Goal: Task Accomplishment & Management: Use online tool/utility

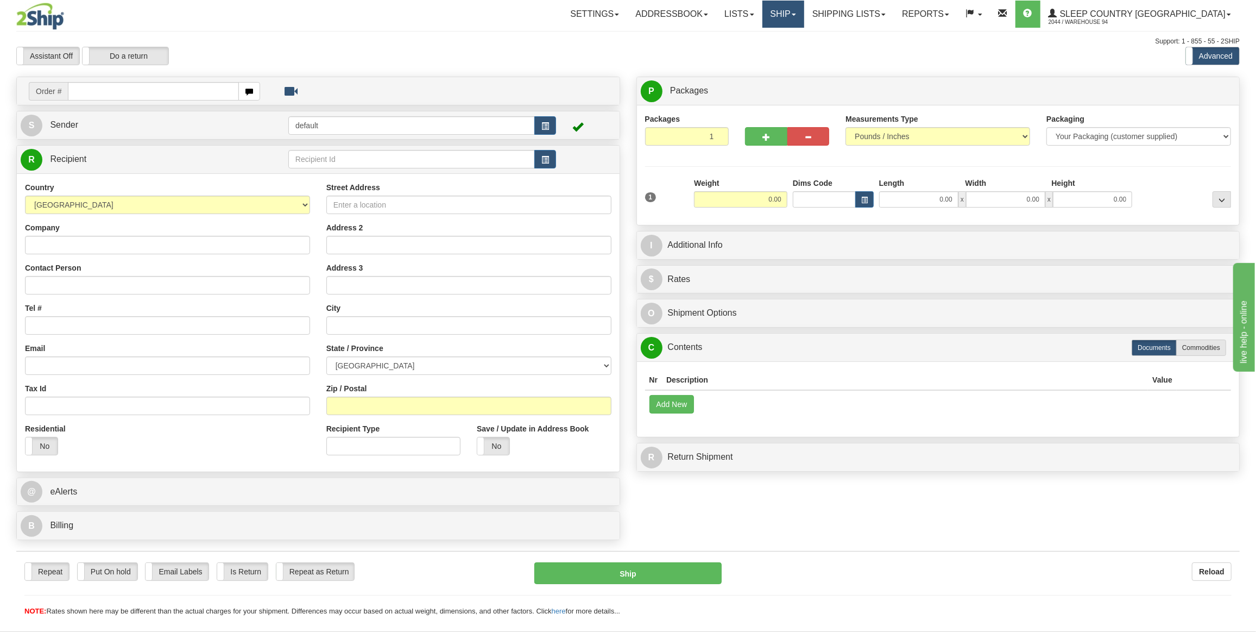
drag, startPoint x: 852, startPoint y: 22, endPoint x: 847, endPoint y: 30, distance: 8.8
click at [804, 22] on link "Ship" at bounding box center [784, 14] width 42 height 27
drag, startPoint x: 825, startPoint y: 63, endPoint x: 827, endPoint y: 55, distance: 7.8
click at [827, 61] on div "Toggle navigation Settings Shipping Preferences Fields Preferences New" at bounding box center [628, 316] width 1256 height 632
click at [827, 55] on div "Assistant On Assistant Off Do a return Do a return Previous Next Standard Advan…" at bounding box center [628, 56] width 1240 height 18
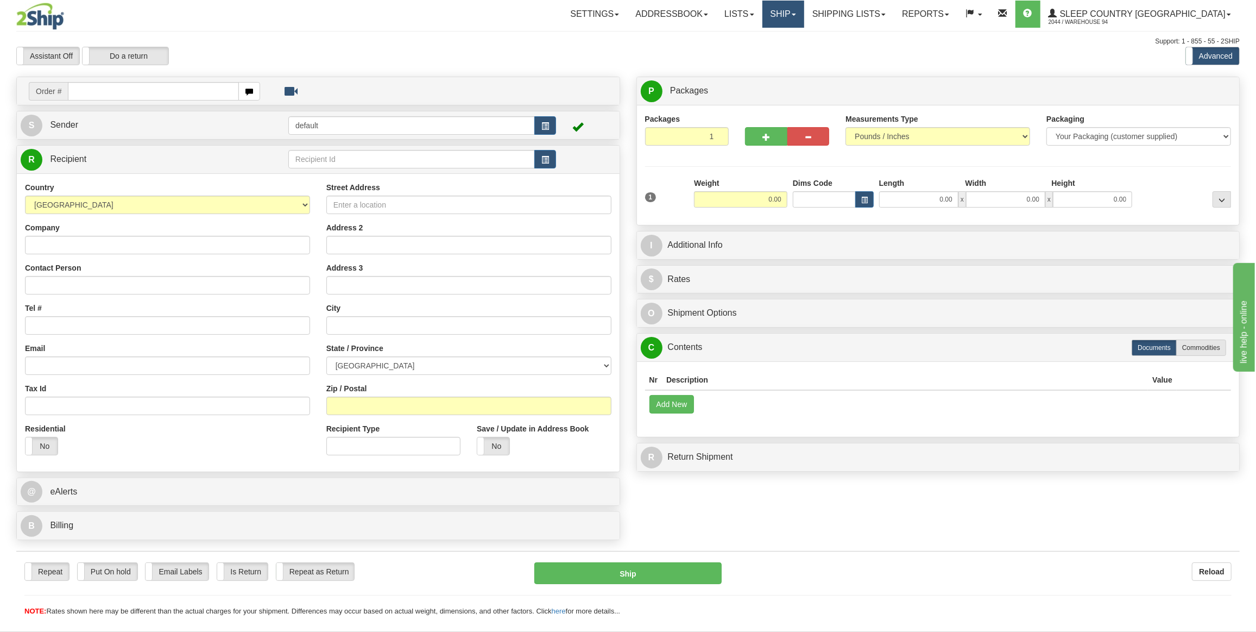
click at [804, 9] on link "Ship" at bounding box center [784, 14] width 42 height 27
click at [793, 51] on span "OnHold / Order Queue" at bounding box center [754, 52] width 77 height 9
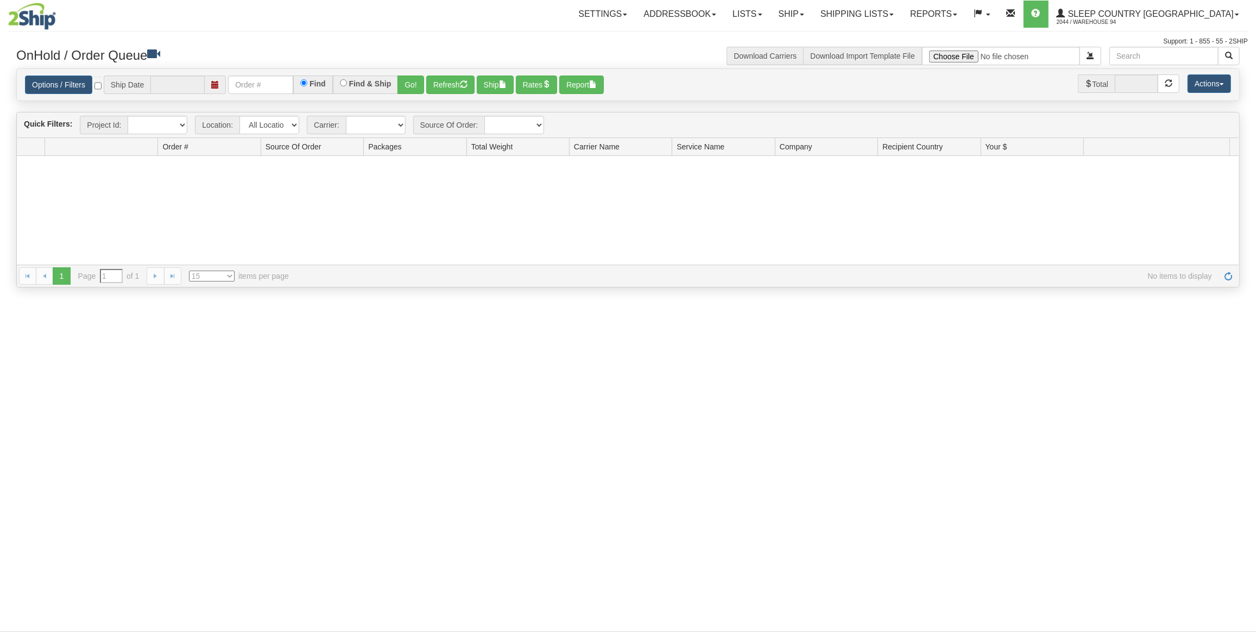
type input "[DATE]"
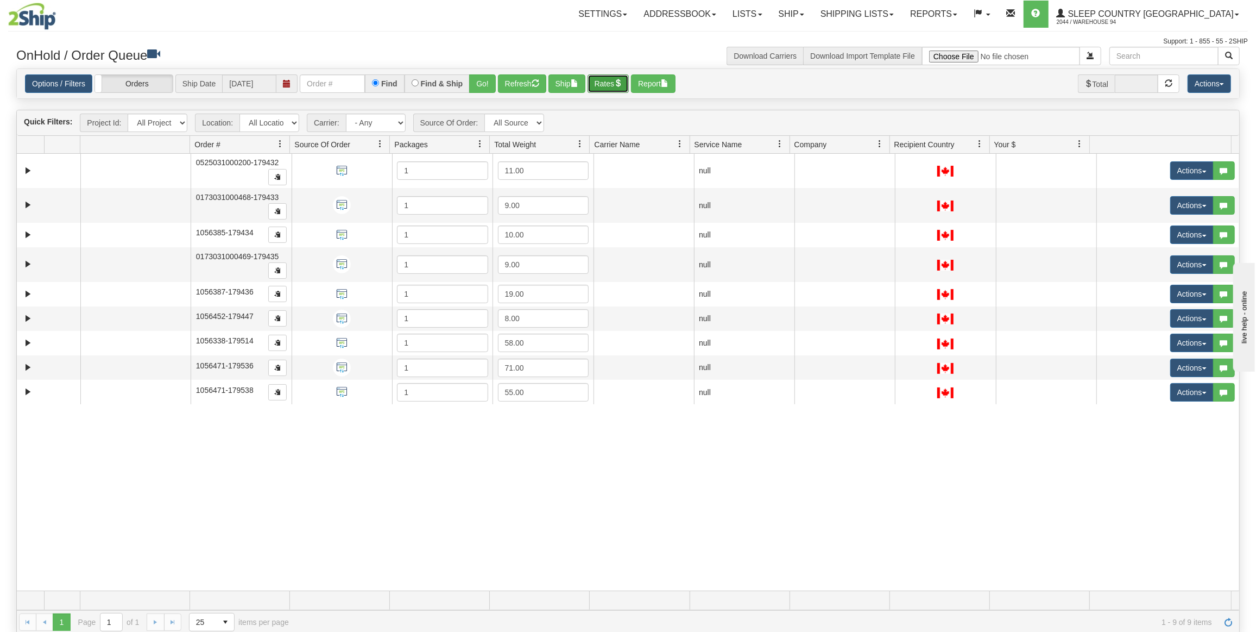
click at [616, 80] on button "Rates" at bounding box center [609, 83] width 42 height 18
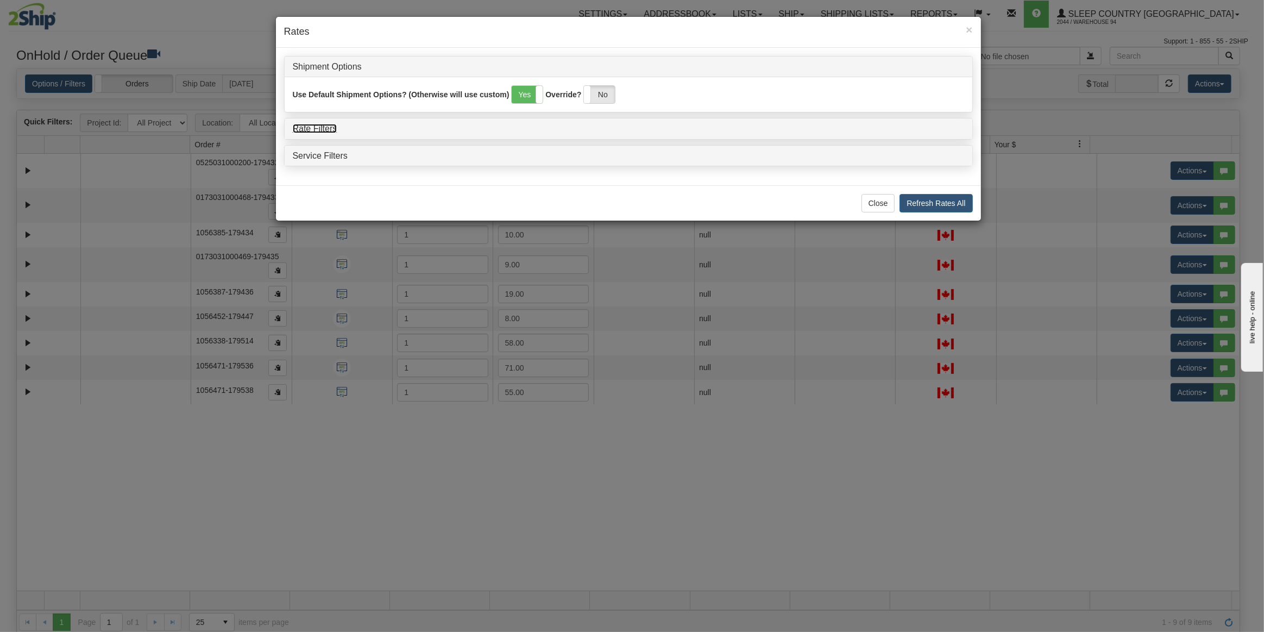
click at [332, 130] on link "Rate Filters" at bounding box center [315, 128] width 45 height 9
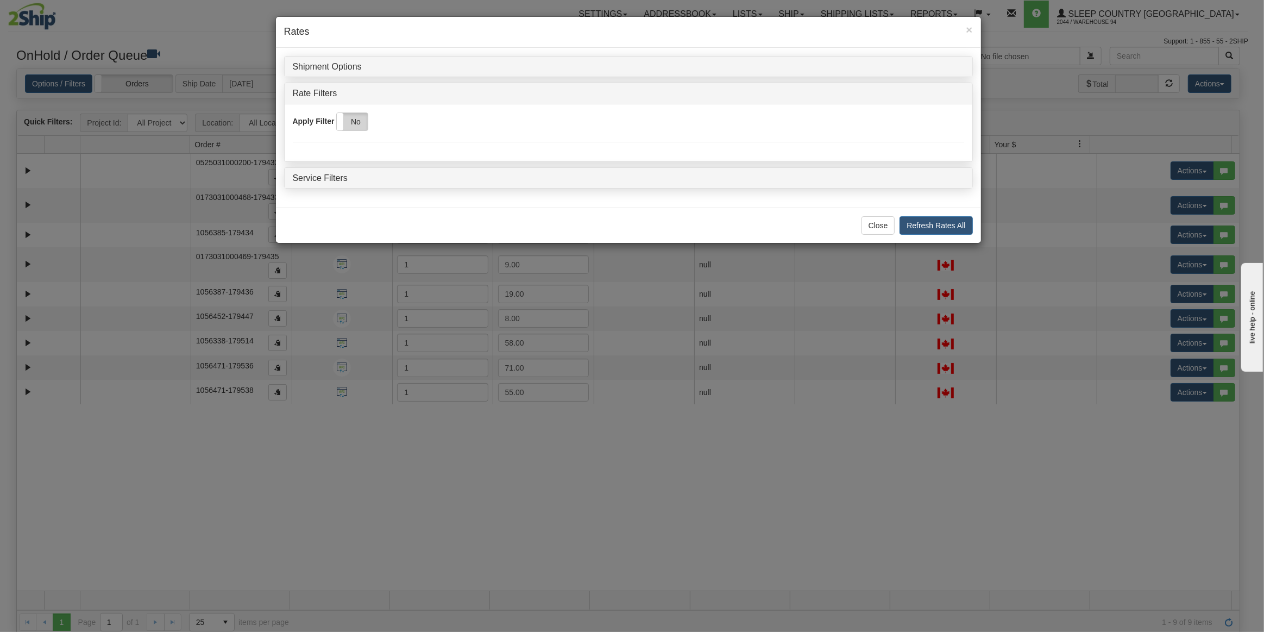
click at [356, 124] on label "No" at bounding box center [352, 121] width 31 height 17
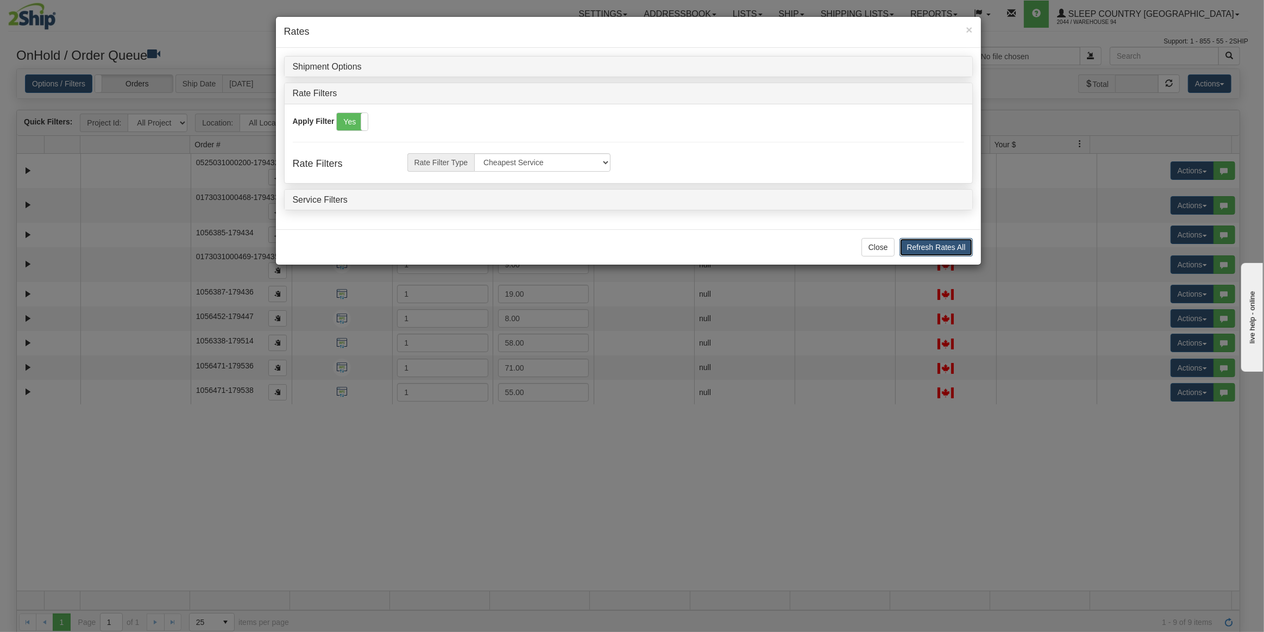
click at [911, 247] on button "Refresh Rates All" at bounding box center [935, 247] width 73 height 18
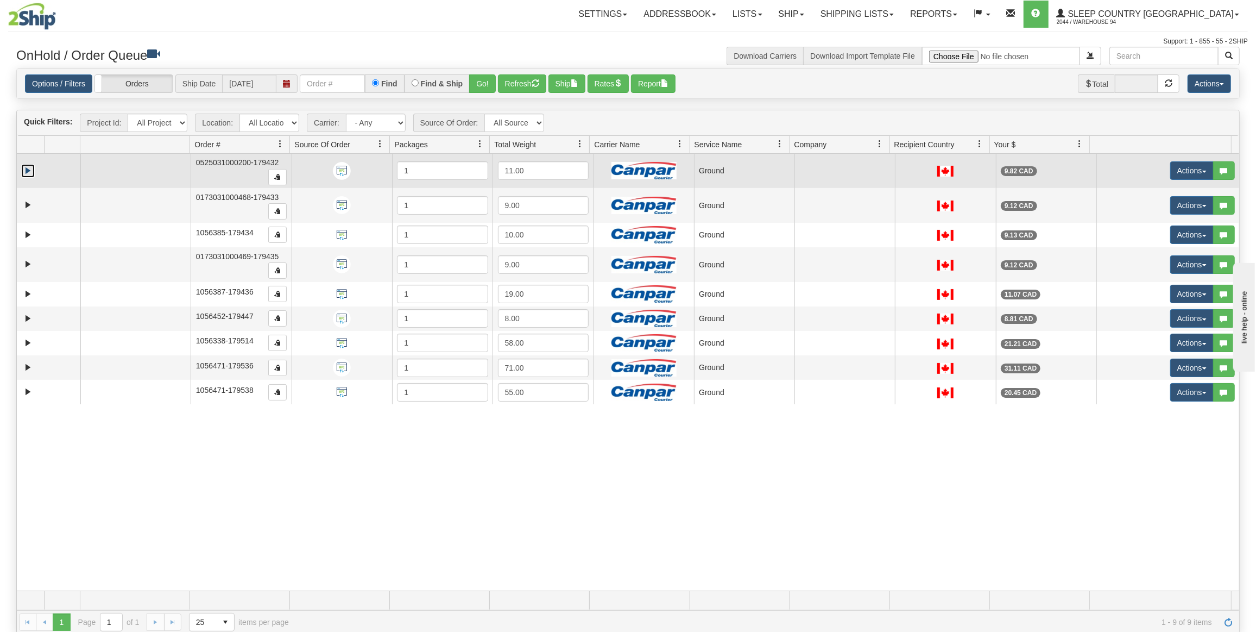
click at [27, 165] on link "Expand" at bounding box center [28, 171] width 14 height 14
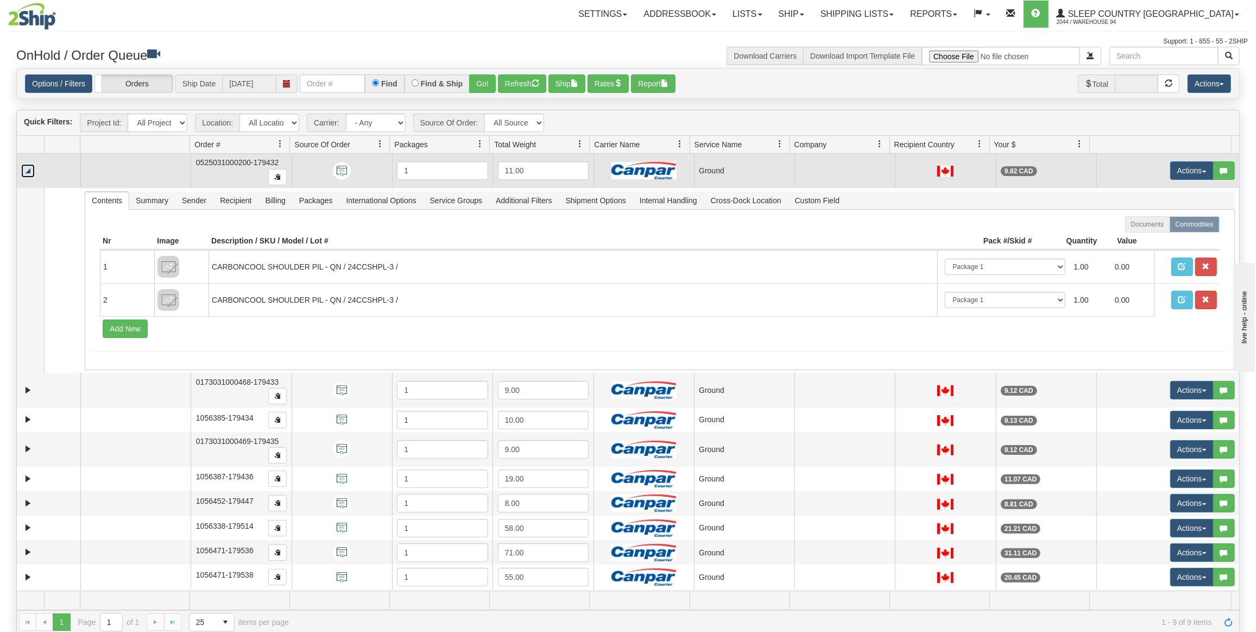
click at [28, 175] on link "Collapse" at bounding box center [28, 171] width 14 height 14
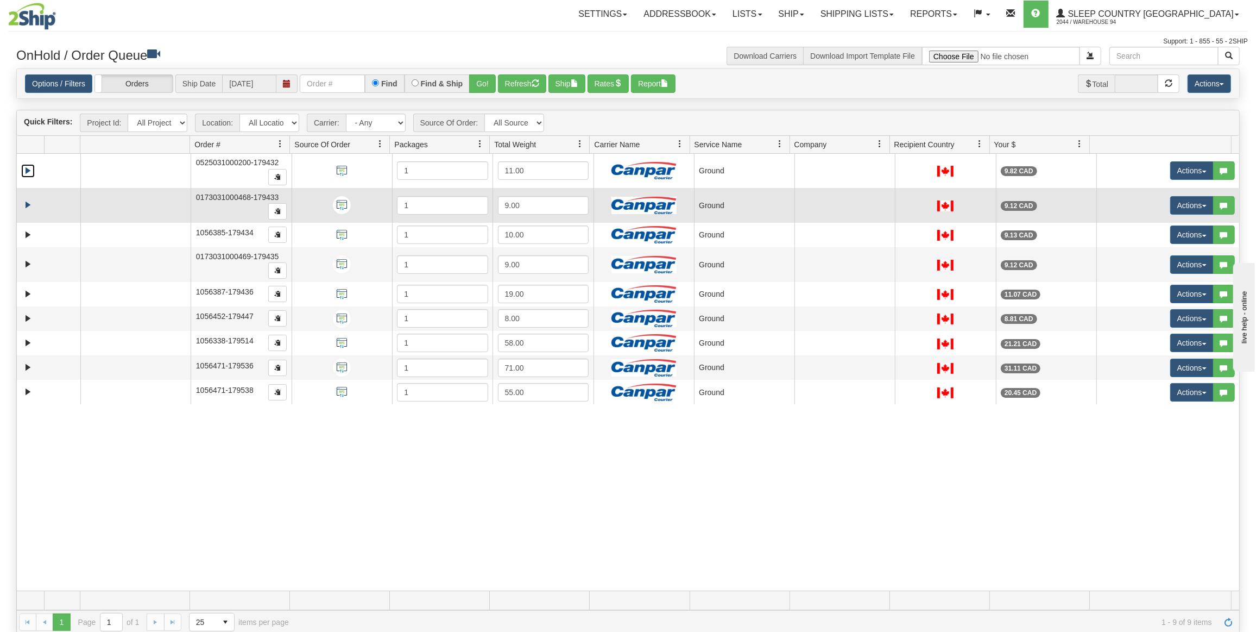
drag, startPoint x: 22, startPoint y: 212, endPoint x: 24, endPoint y: 204, distance: 7.8
click at [23, 210] on td at bounding box center [49, 205] width 64 height 35
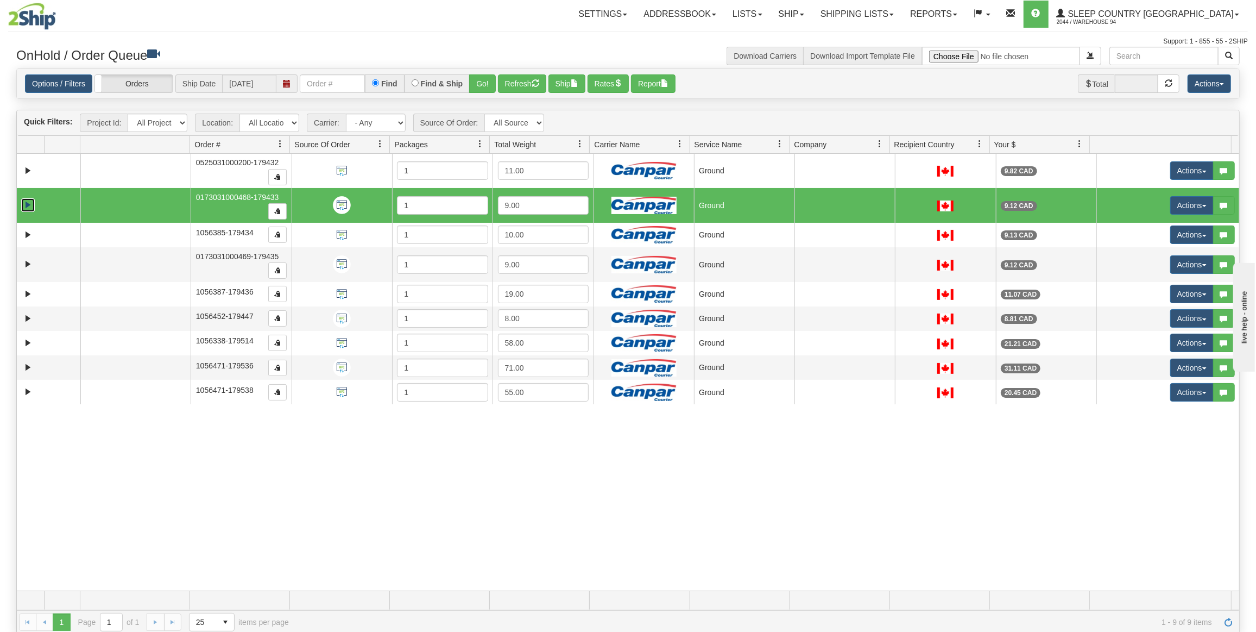
click at [24, 204] on link "Expand" at bounding box center [28, 205] width 14 height 14
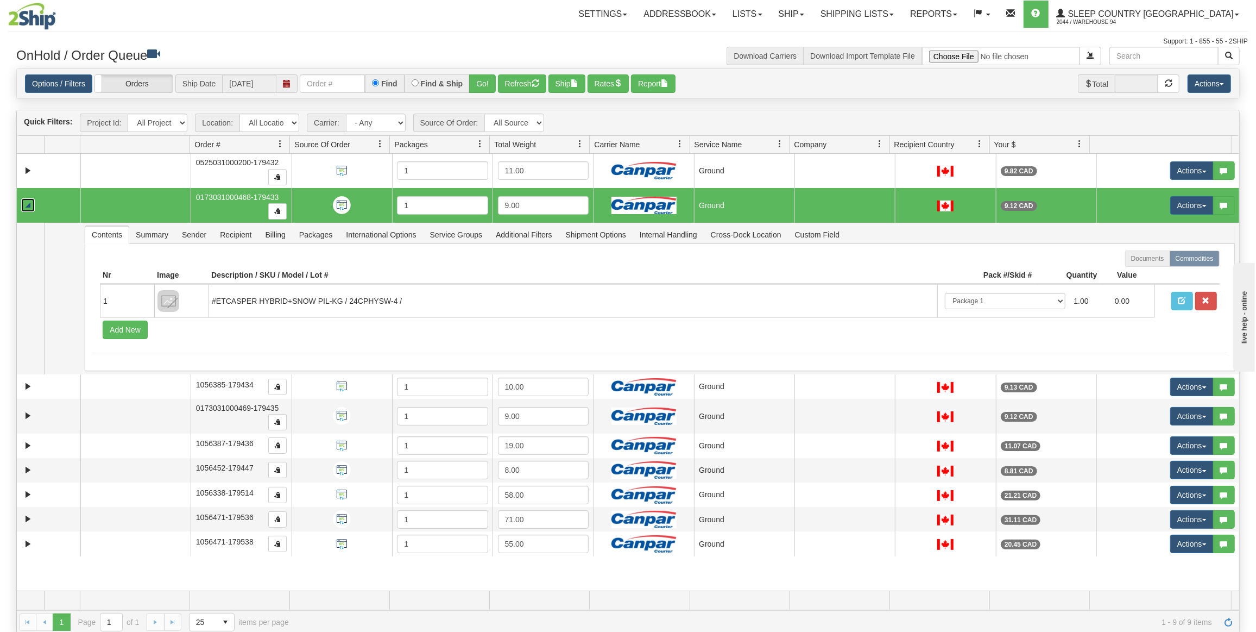
click at [25, 202] on link "Collapse" at bounding box center [28, 205] width 14 height 14
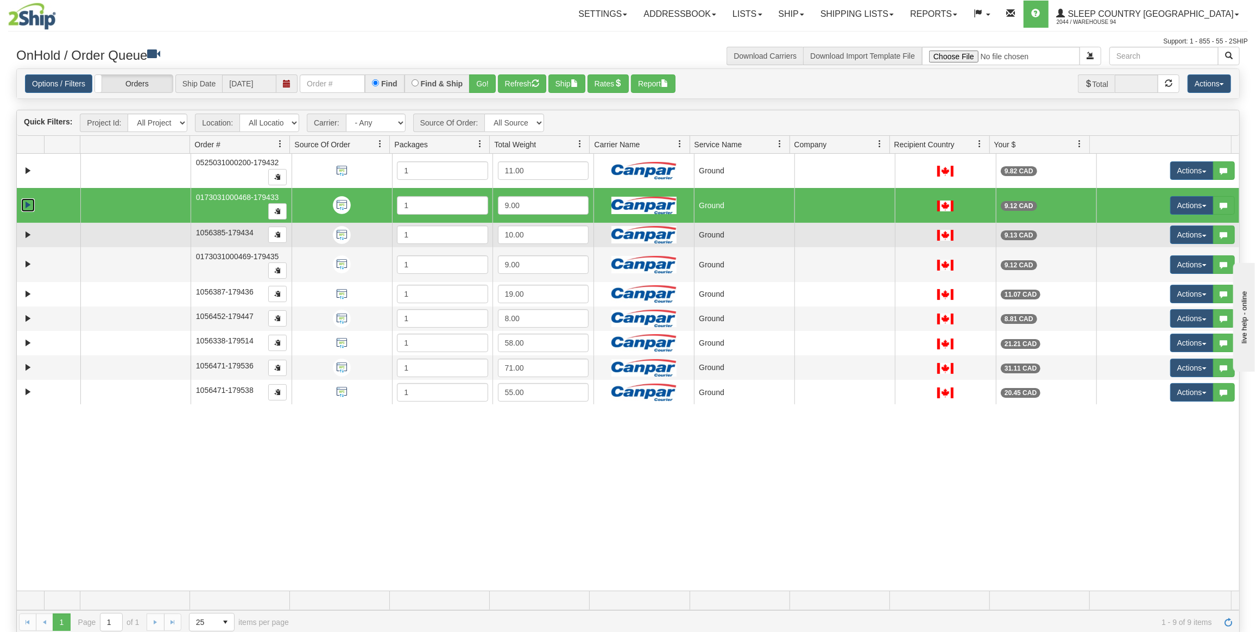
click at [27, 239] on td at bounding box center [49, 235] width 64 height 24
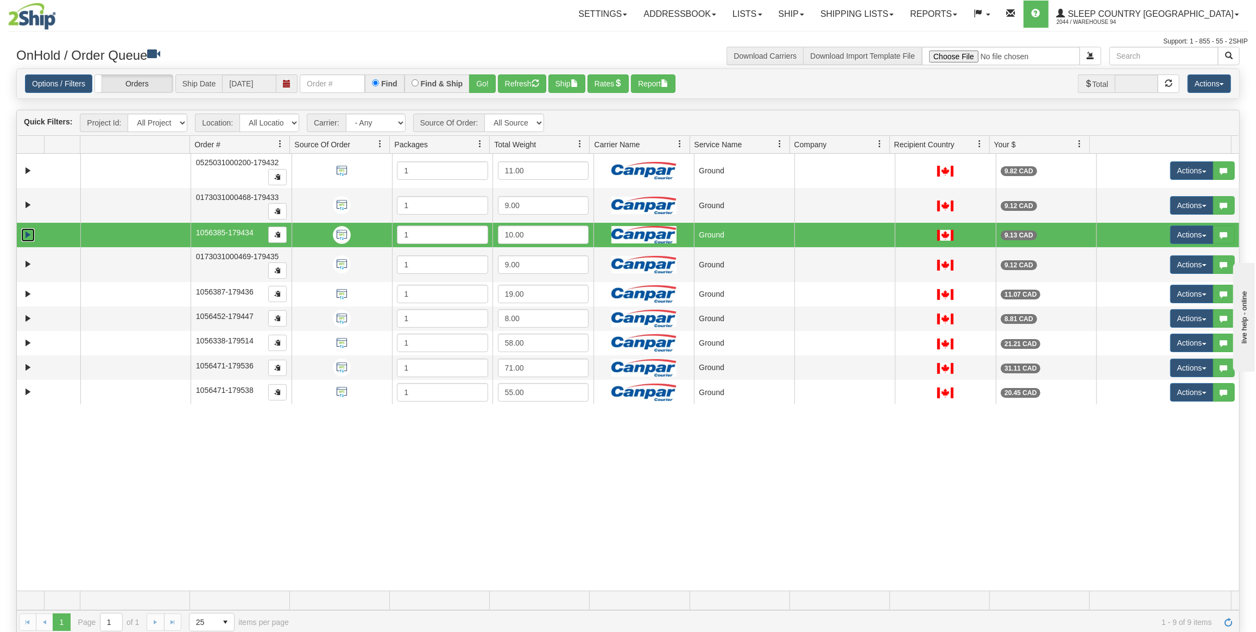
click at [27, 231] on link "Expand" at bounding box center [28, 235] width 14 height 14
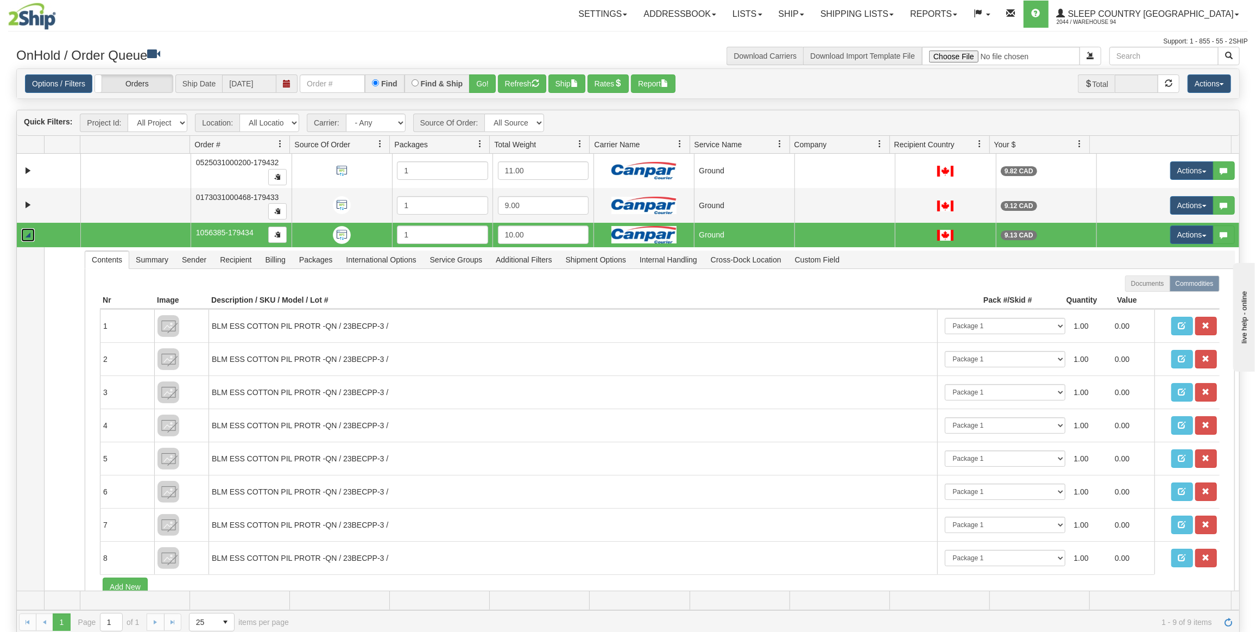
click at [26, 235] on link "Collapse" at bounding box center [28, 235] width 14 height 14
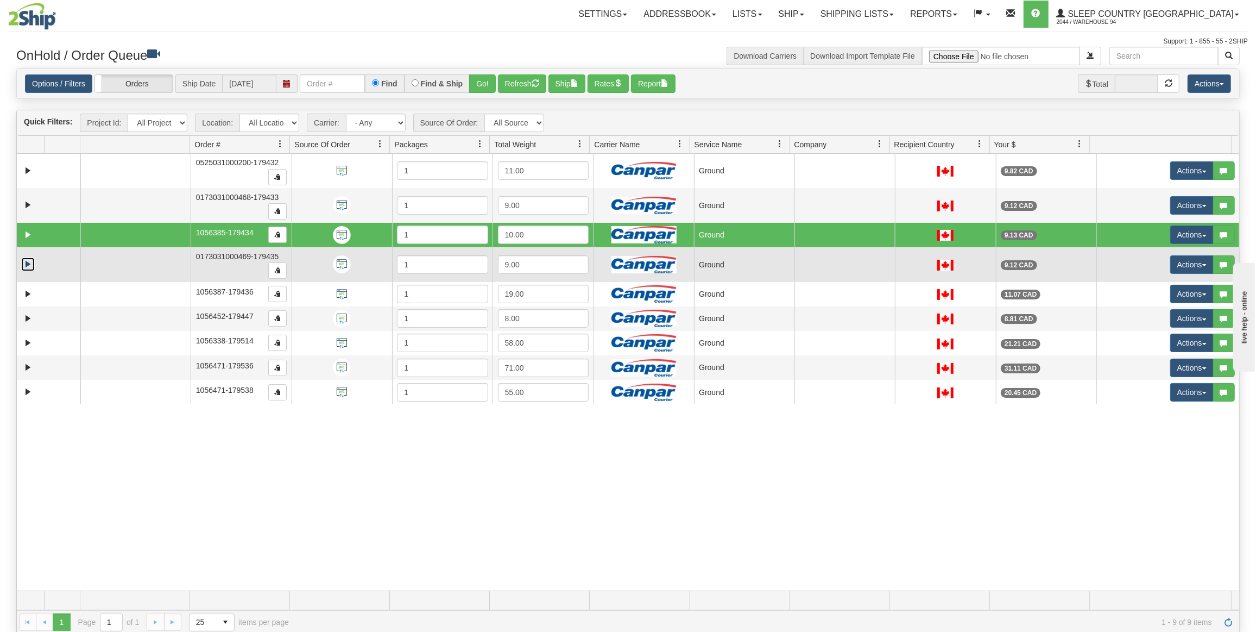
click at [27, 263] on link "Expand" at bounding box center [28, 264] width 14 height 14
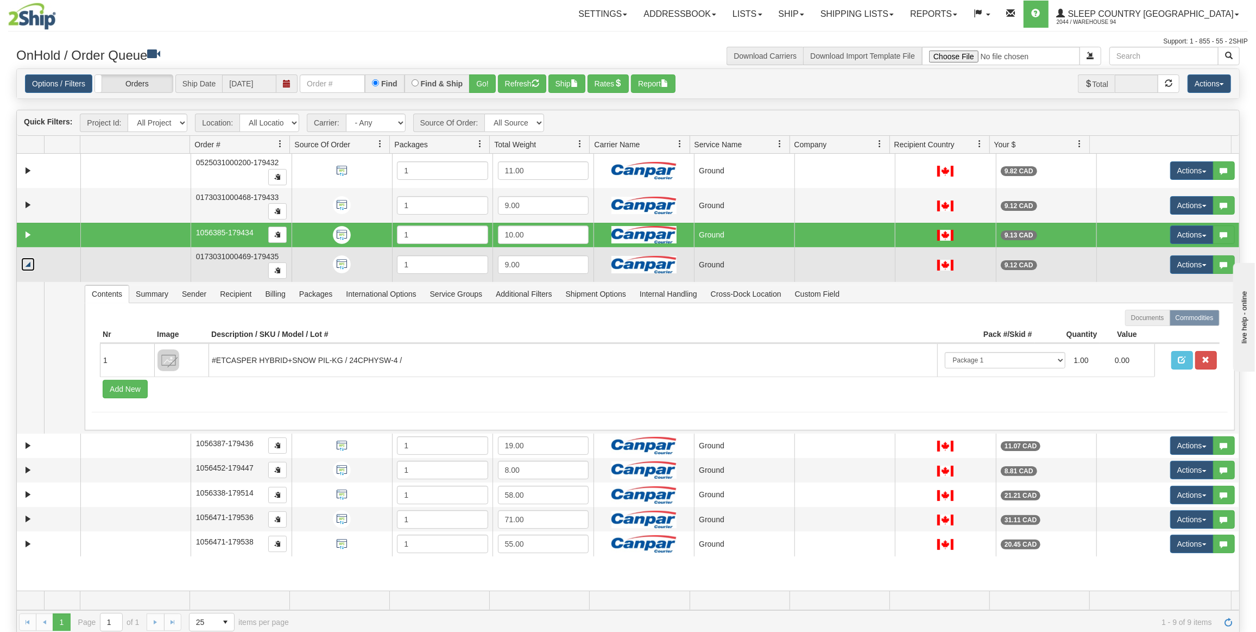
click at [29, 262] on link "Collapse" at bounding box center [28, 264] width 14 height 14
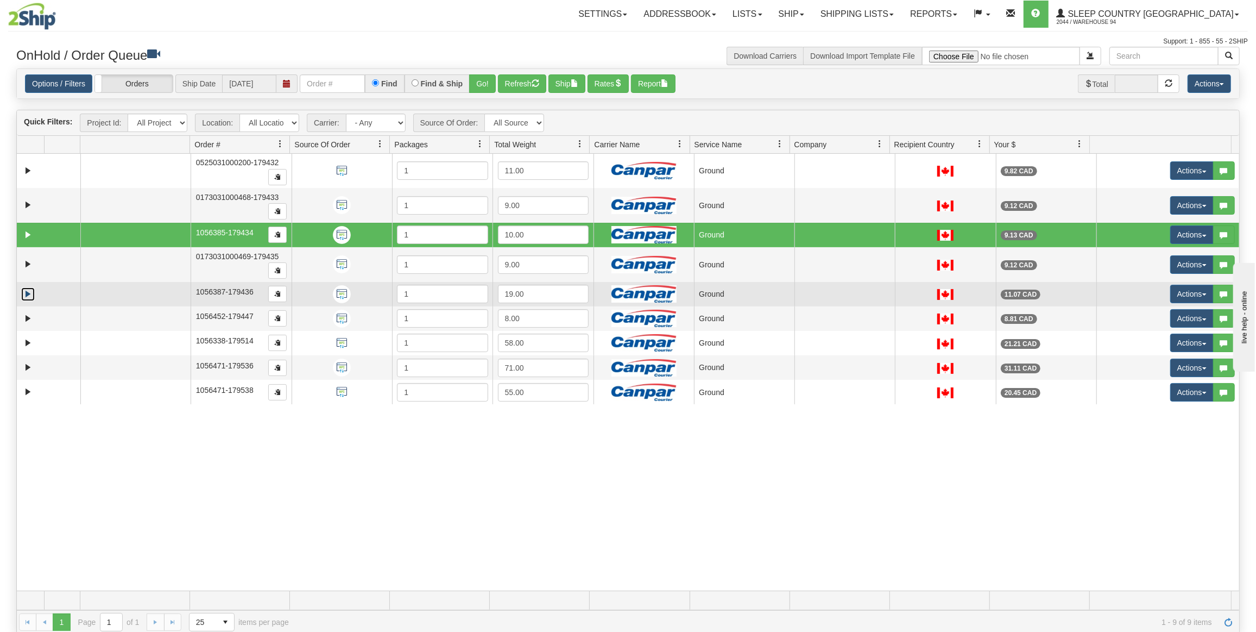
click at [27, 292] on link "Expand" at bounding box center [28, 294] width 14 height 14
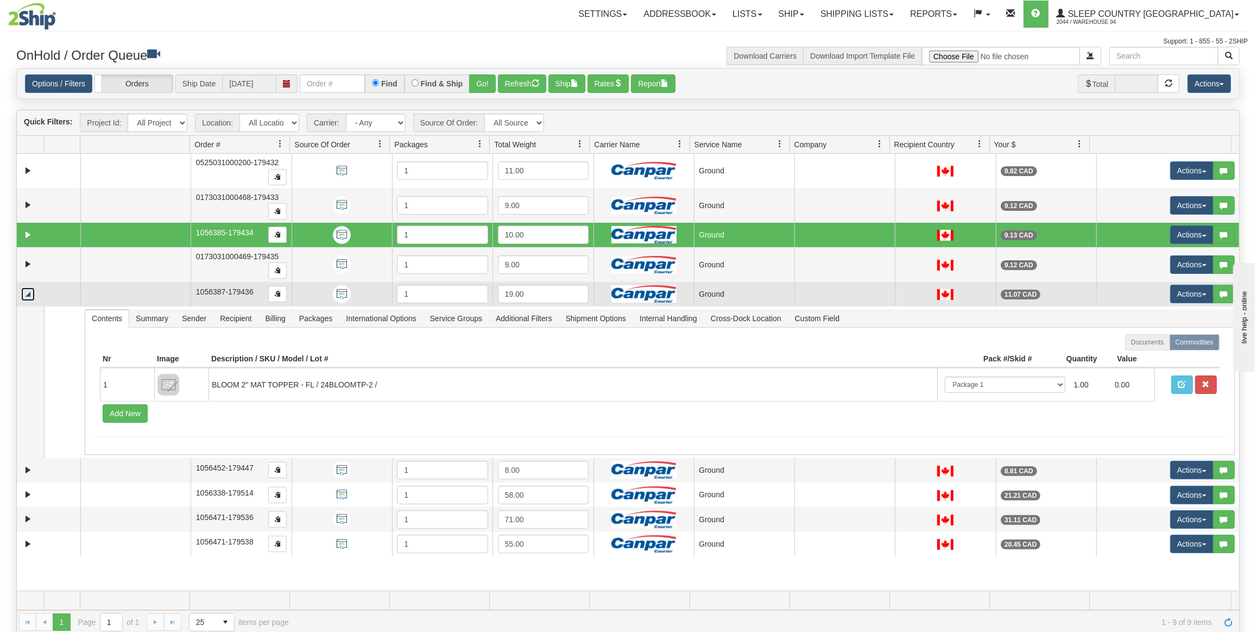
click at [29, 289] on link "Collapse" at bounding box center [28, 294] width 14 height 14
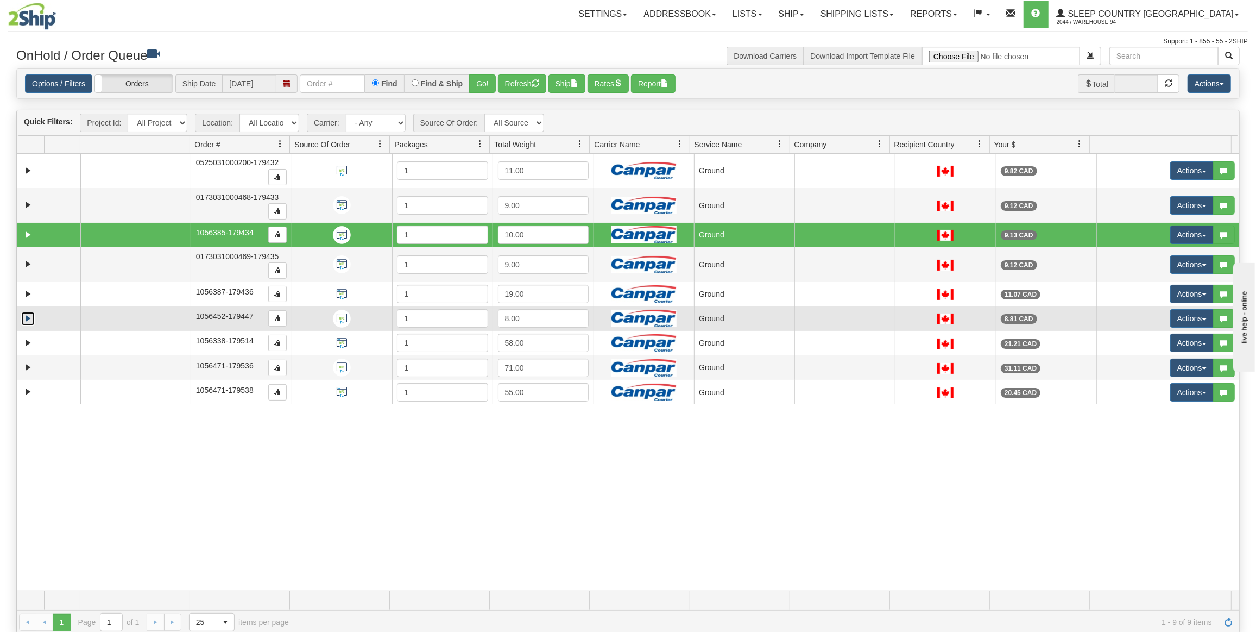
click at [27, 312] on link "Expand" at bounding box center [28, 319] width 14 height 14
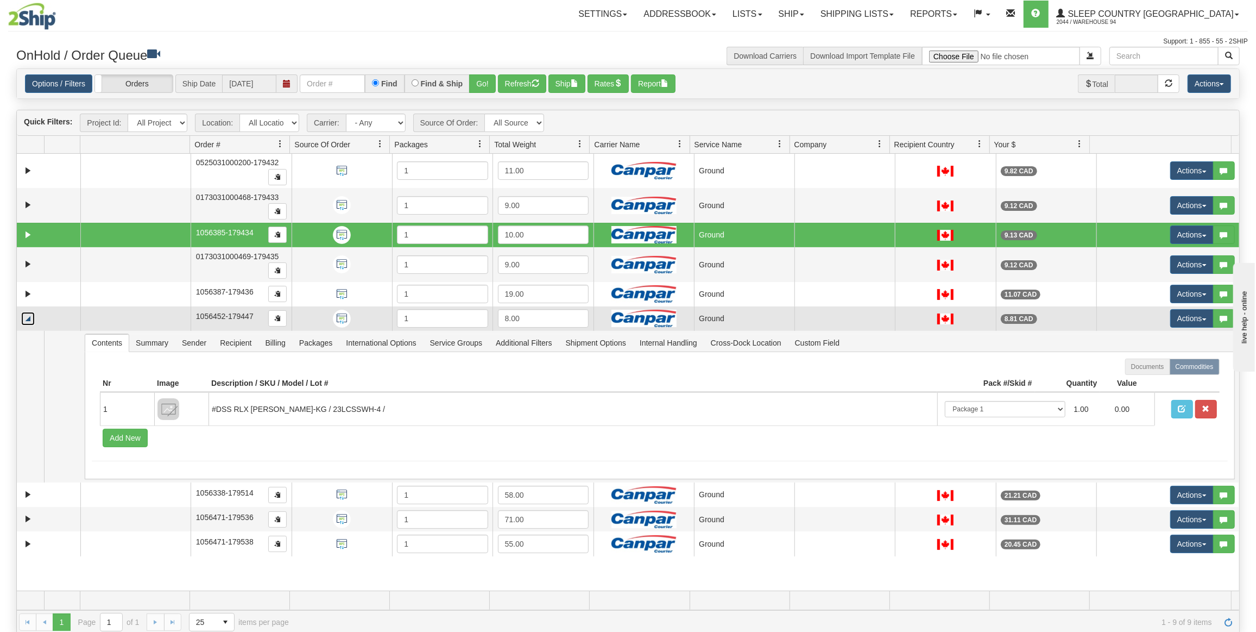
click at [30, 312] on link "Collapse" at bounding box center [28, 319] width 14 height 14
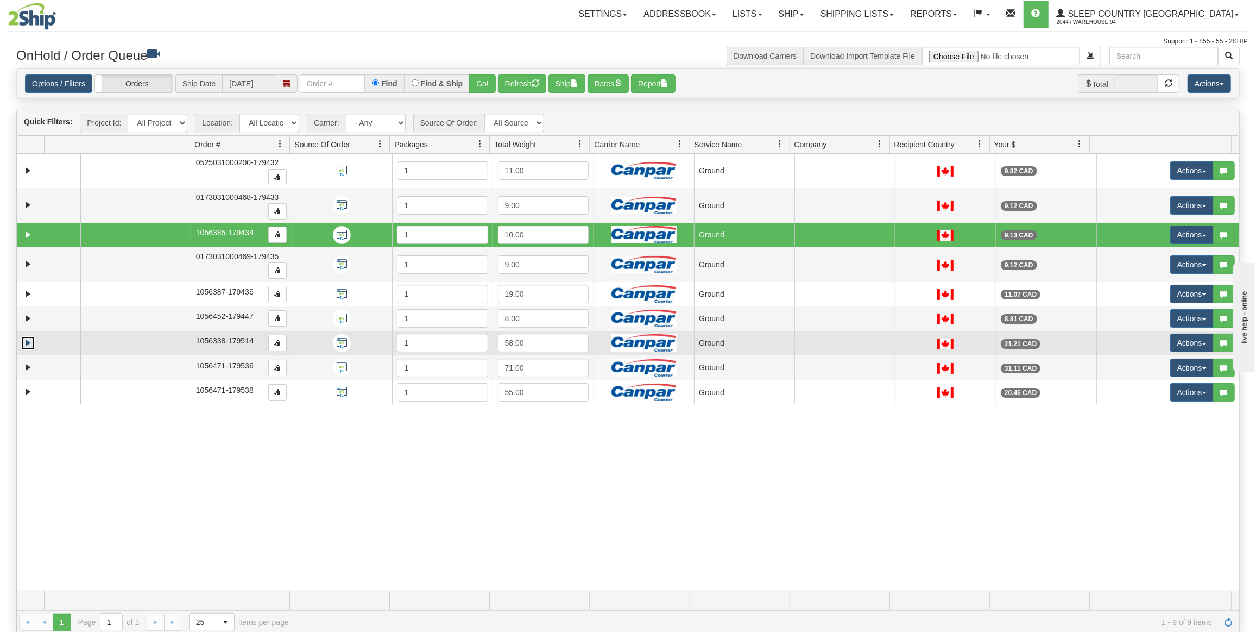
click at [30, 336] on link "Expand" at bounding box center [28, 343] width 14 height 14
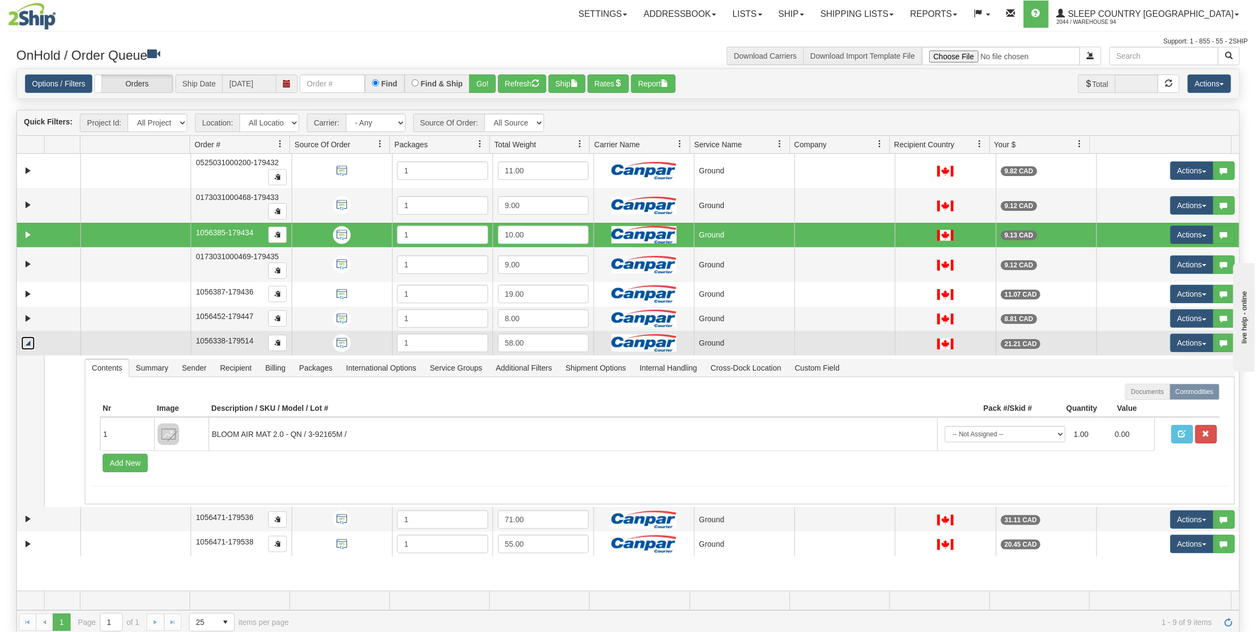
click at [32, 336] on link "Collapse" at bounding box center [28, 343] width 14 height 14
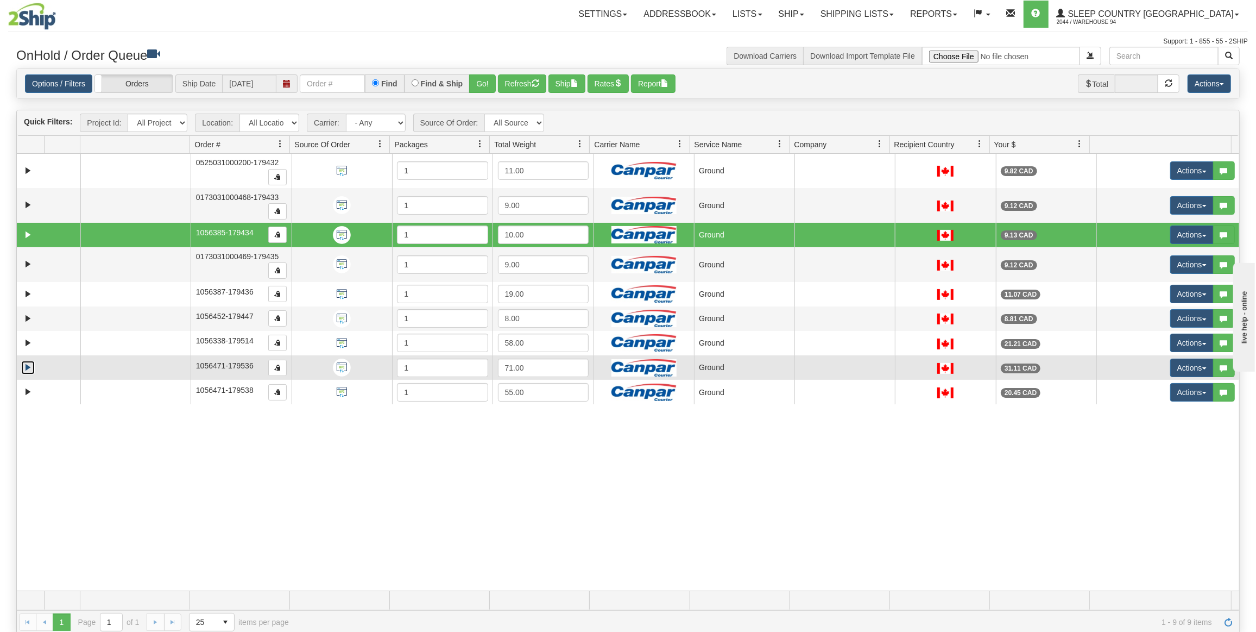
click at [29, 362] on link "Expand" at bounding box center [28, 368] width 14 height 14
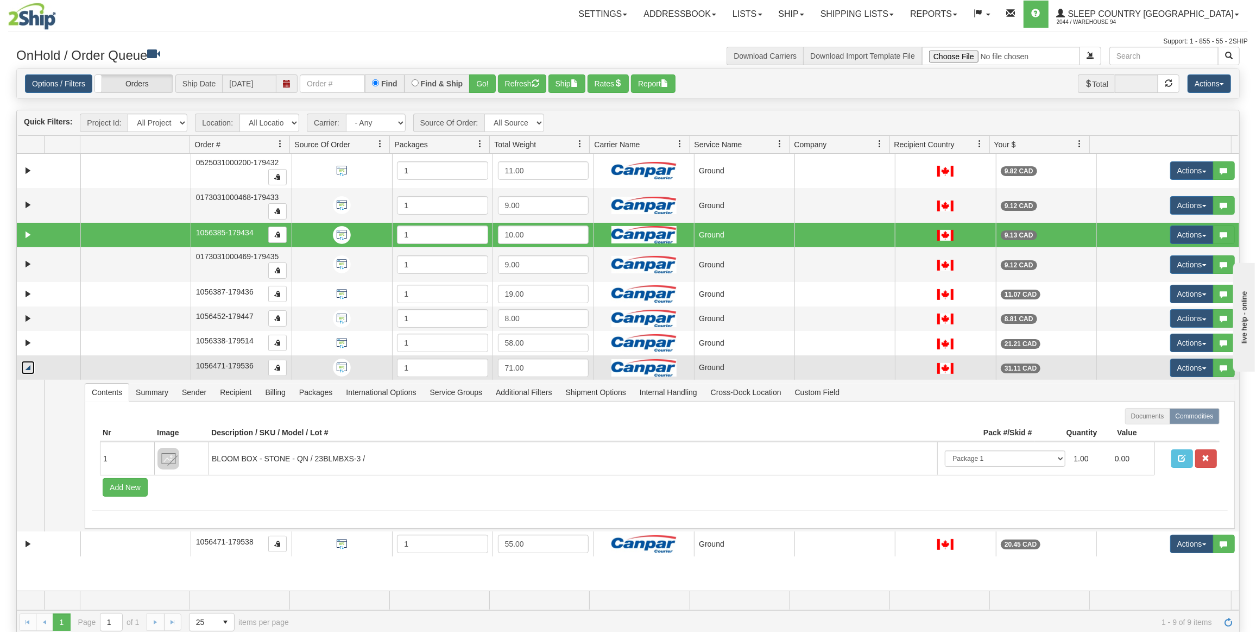
click at [29, 362] on link "Collapse" at bounding box center [28, 368] width 14 height 14
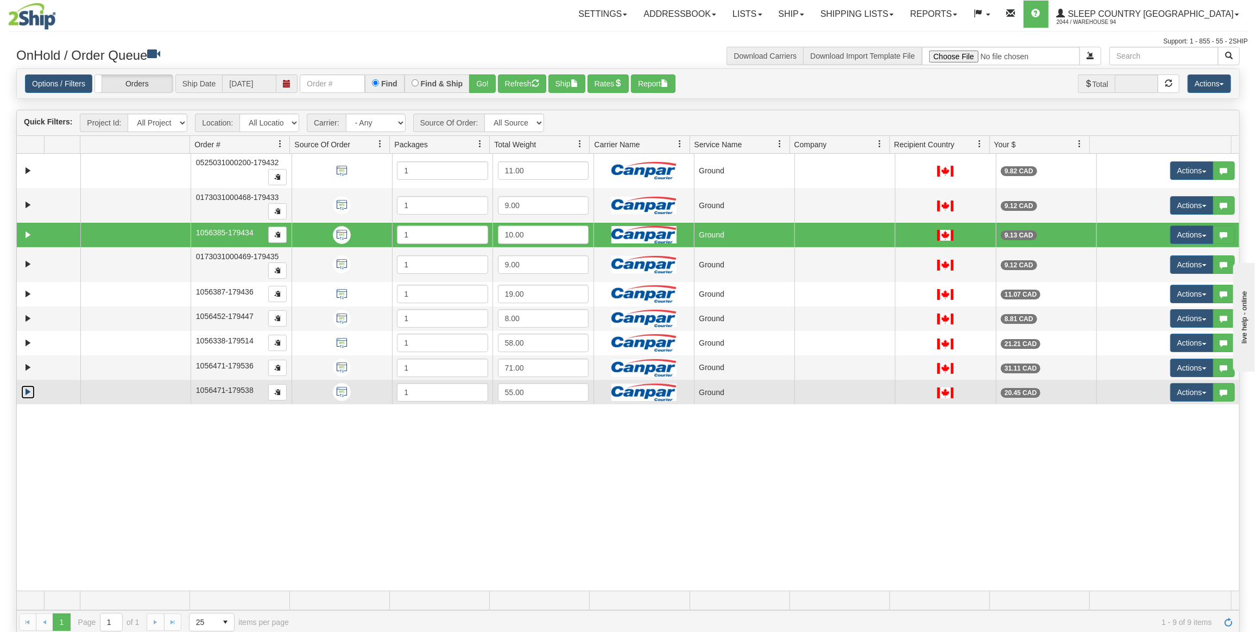
click at [29, 386] on link "Expand" at bounding box center [28, 392] width 14 height 14
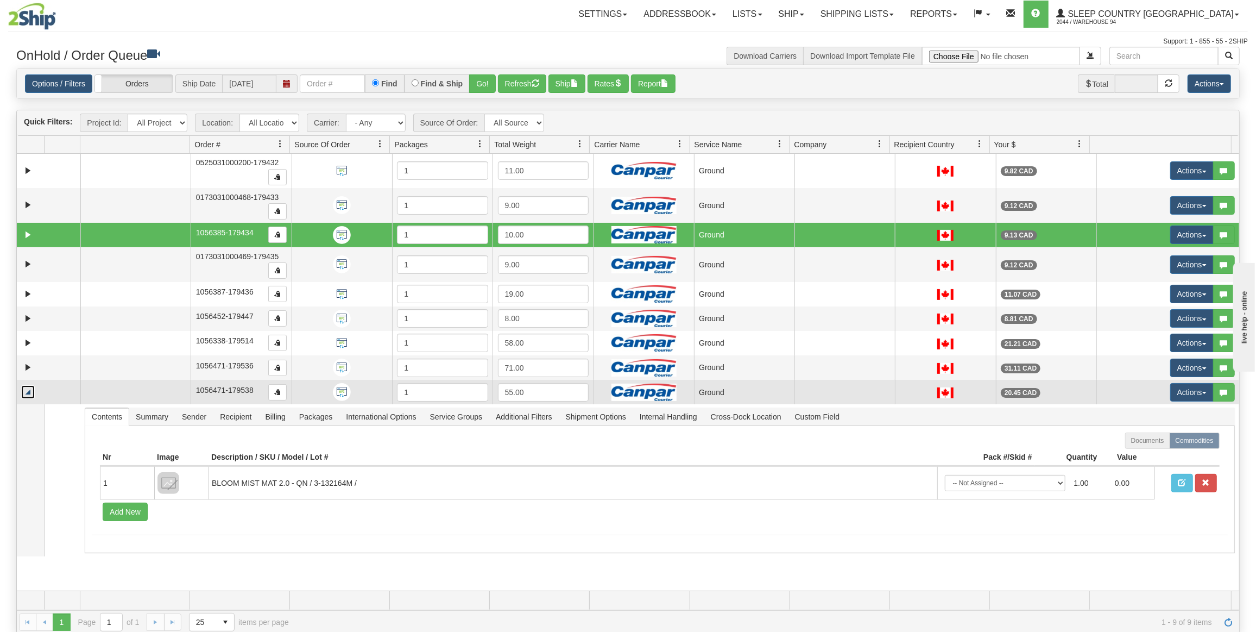
click at [32, 385] on link "Collapse" at bounding box center [28, 392] width 14 height 14
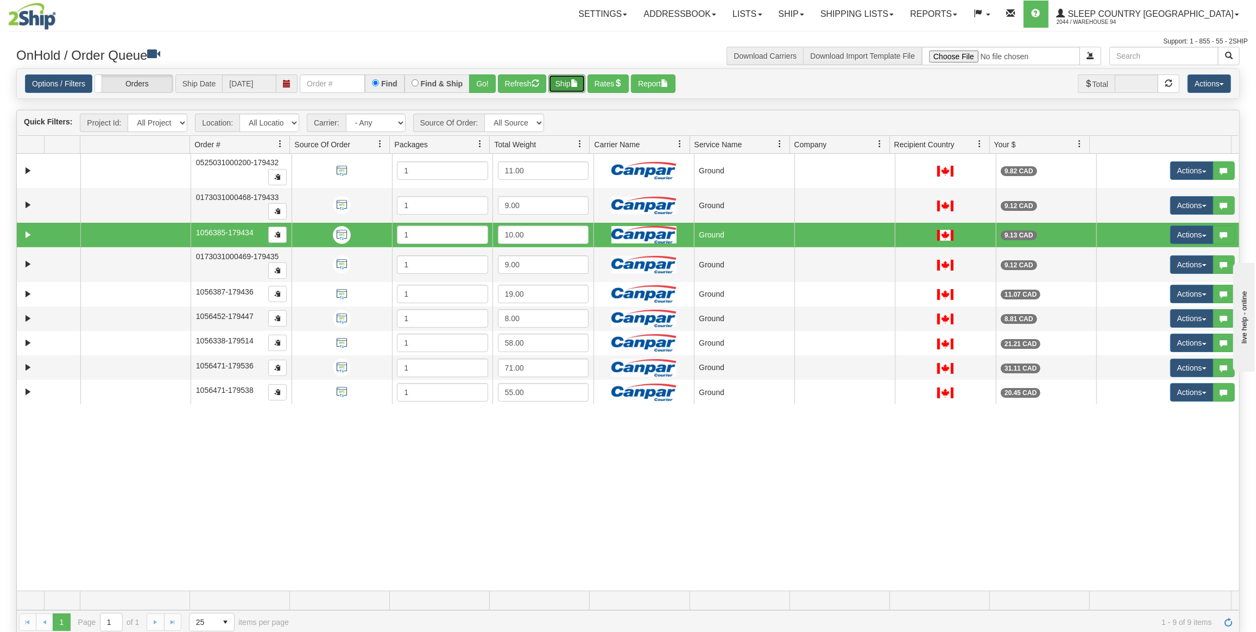
click at [550, 82] on button "Ship" at bounding box center [567, 83] width 37 height 18
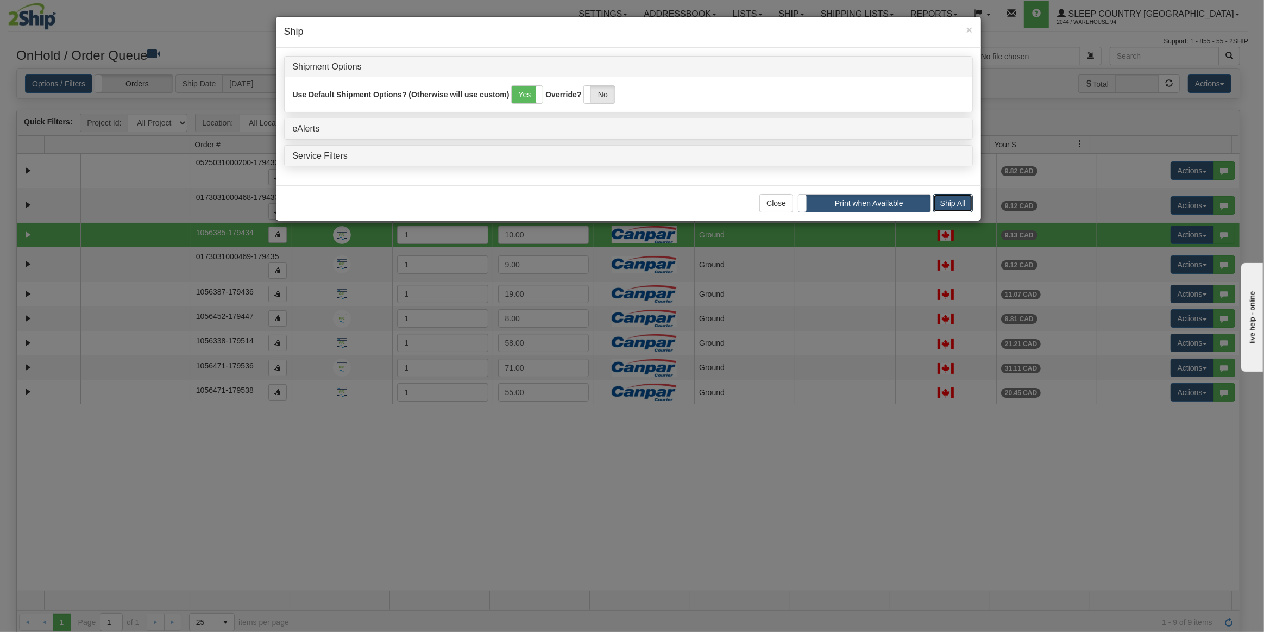
click at [950, 204] on button "Ship All" at bounding box center [953, 203] width 40 height 18
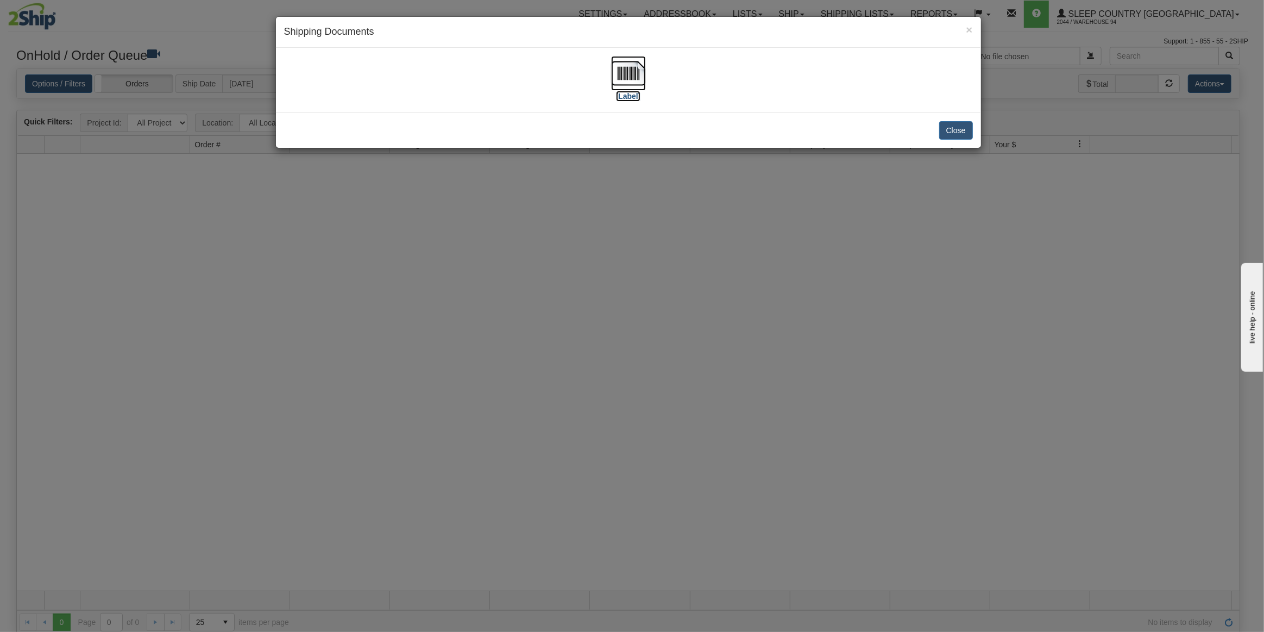
click at [629, 67] on img at bounding box center [628, 73] width 35 height 35
